Goal: Transaction & Acquisition: Purchase product/service

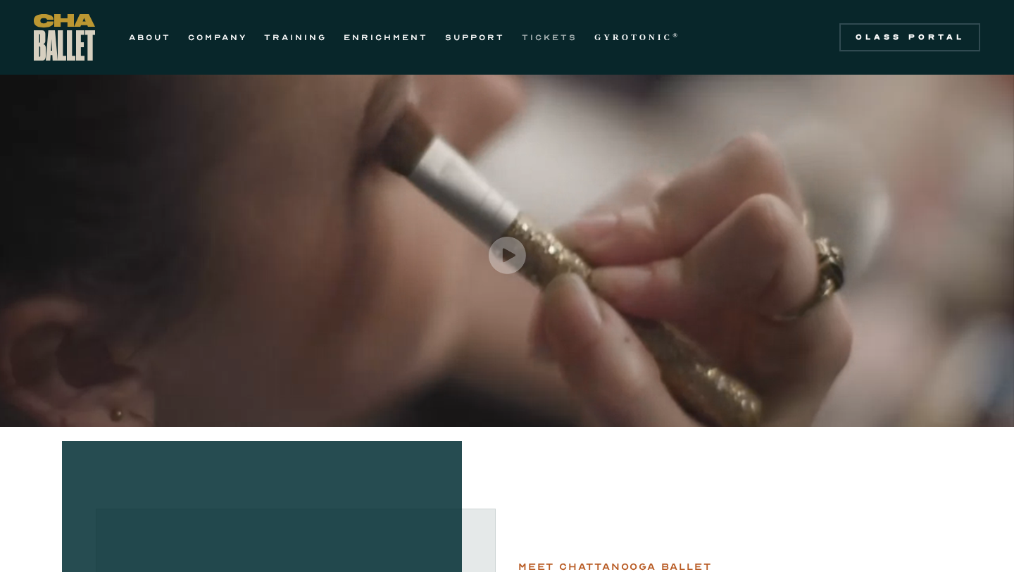
click at [541, 43] on link "TICKETS" at bounding box center [550, 37] width 56 height 17
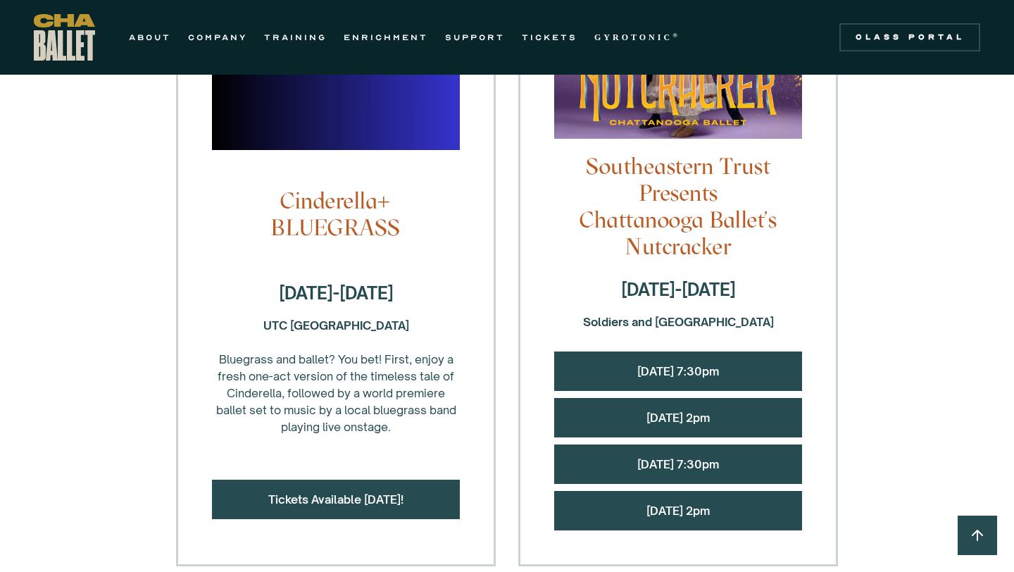
scroll to position [1372, 0]
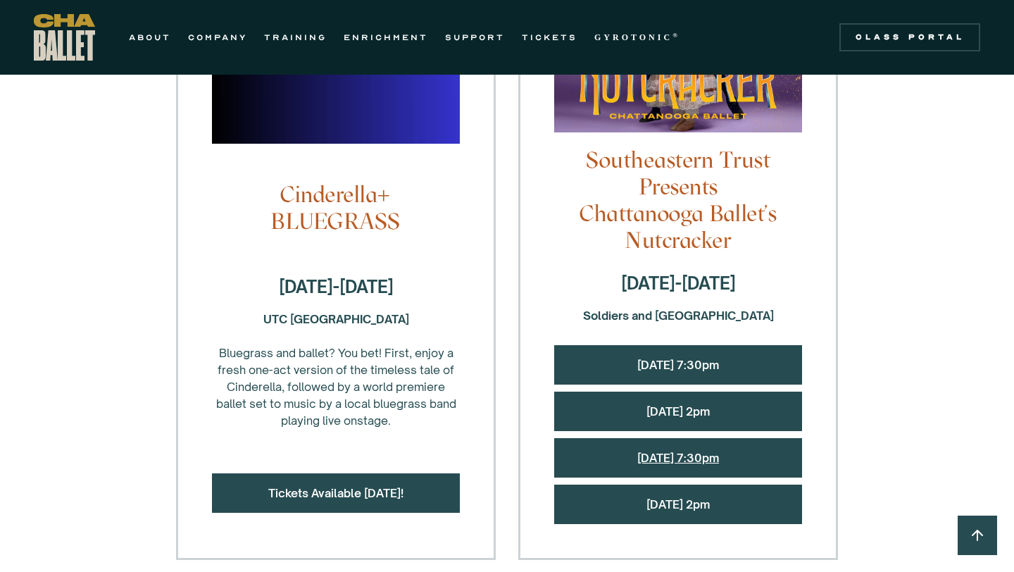
click at [719, 451] on link "Saturday, 12/13 @ 7:30pm" at bounding box center [679, 458] width 82 height 14
click at [708, 497] on link "Sunday, 12/14 @ 2pm" at bounding box center [678, 504] width 63 height 14
